Goal: Navigation & Orientation: Find specific page/section

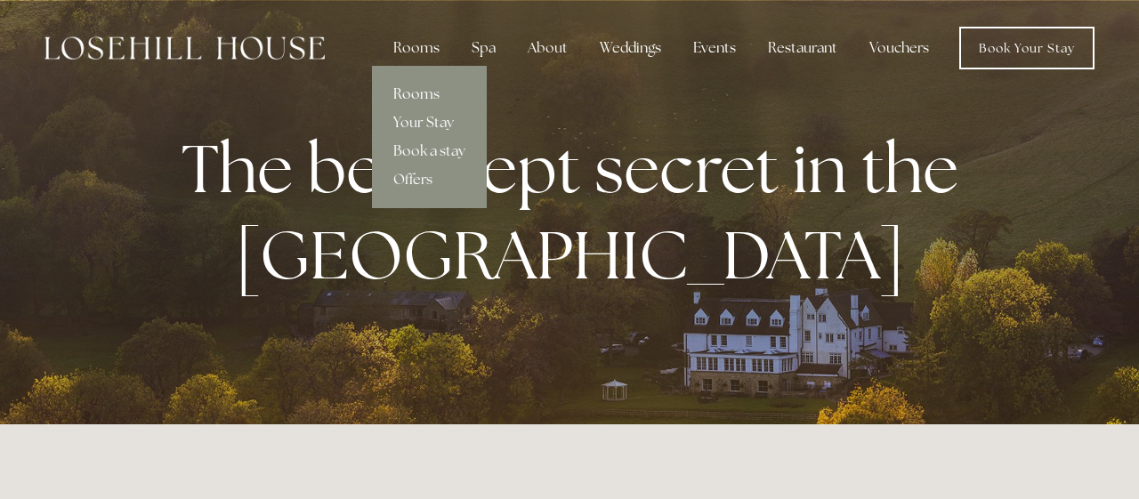
click at [419, 93] on link "Rooms" at bounding box center [429, 94] width 115 height 28
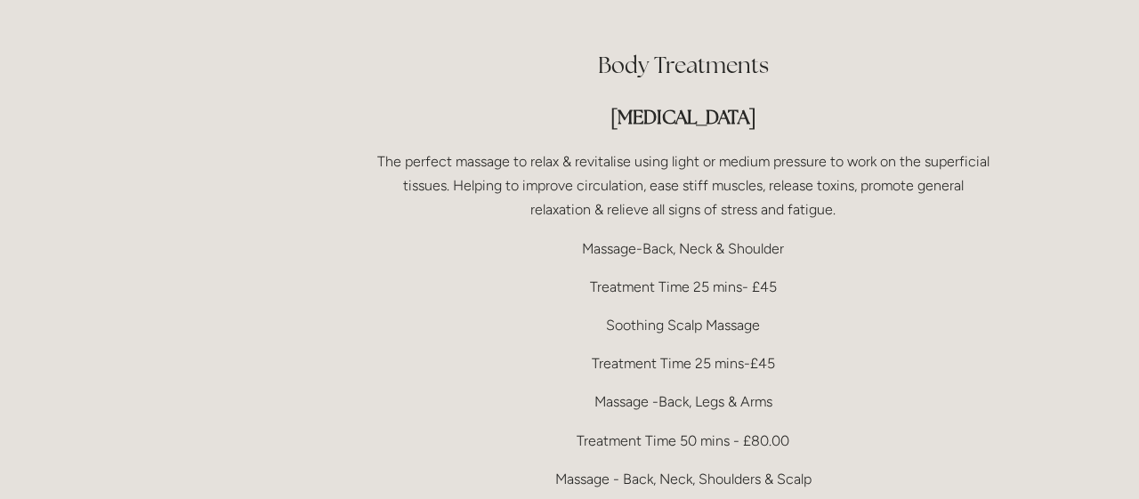
scroll to position [3470, 0]
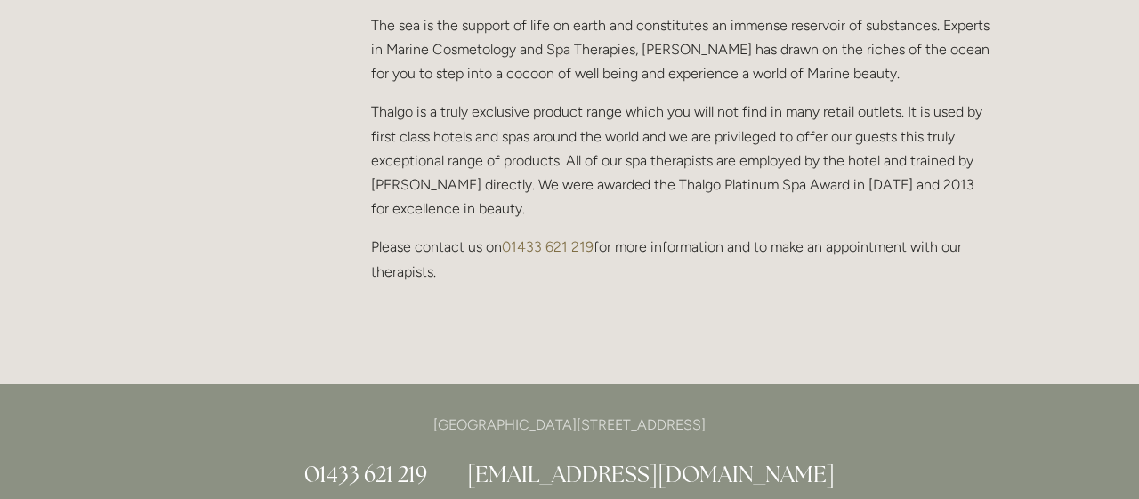
scroll to position [1691, 0]
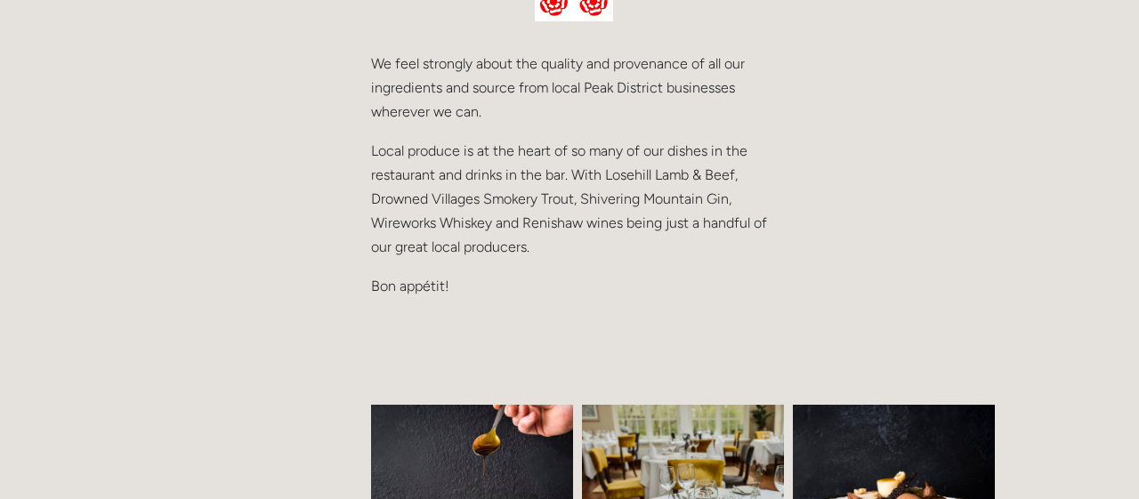
scroll to position [908, 0]
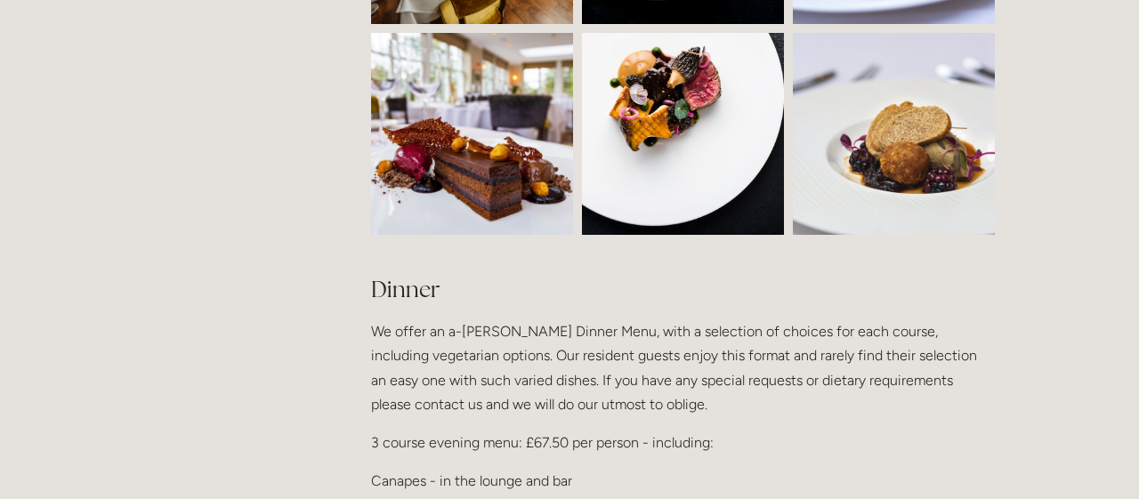
drag, startPoint x: 1134, startPoint y: 494, endPoint x: 1126, endPoint y: 487, distance: 10.7
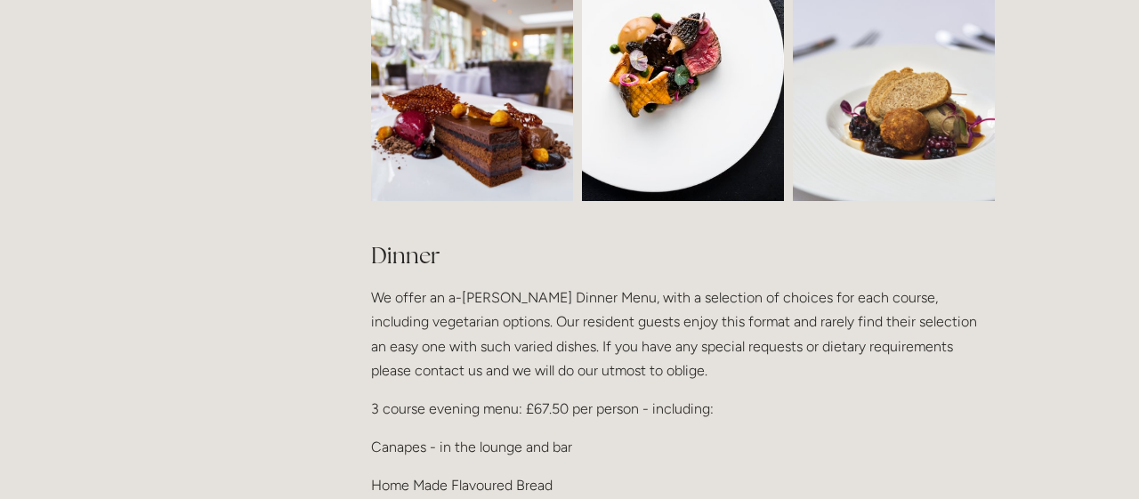
scroll to position [1940, 0]
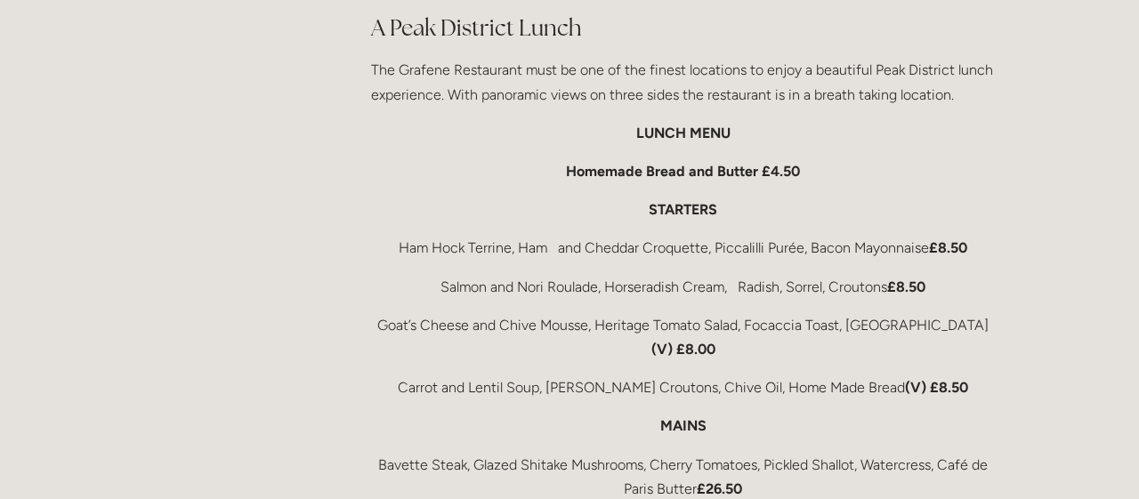
scroll to position [2936, 0]
